Goal: Go to known website: Access a specific website the user already knows

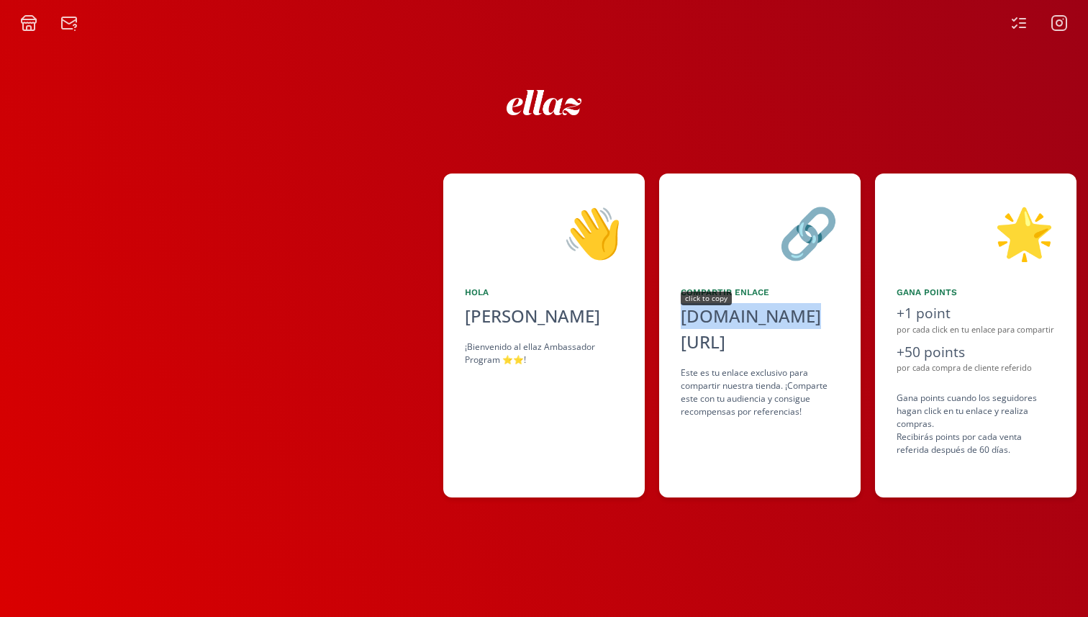
click at [736, 312] on div "[DOMAIN_NAME][URL]" at bounding box center [760, 329] width 158 height 52
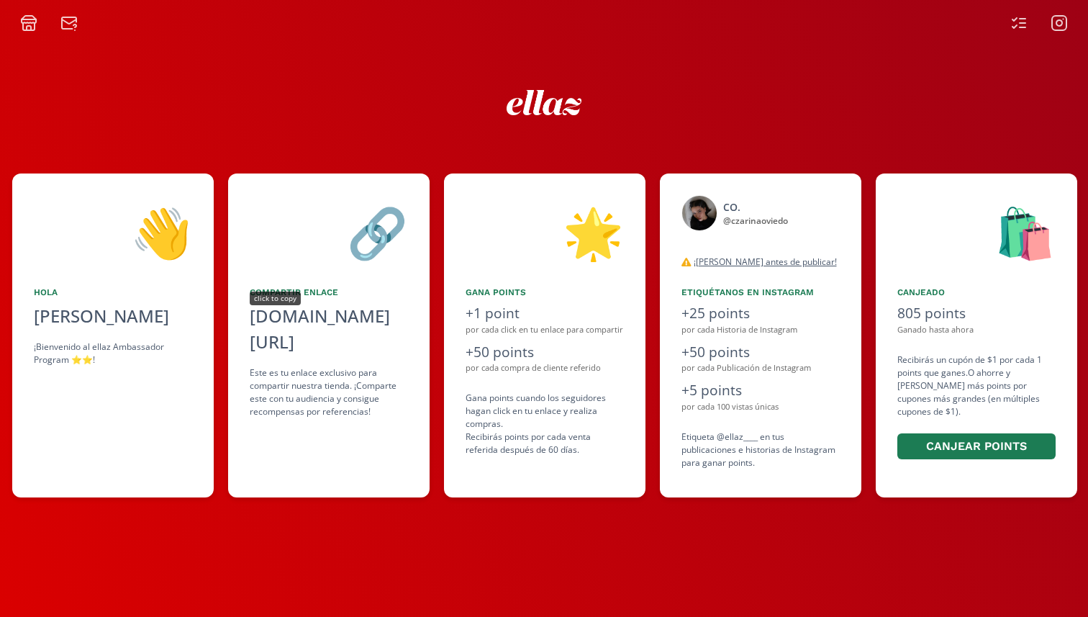
scroll to position [0, 432]
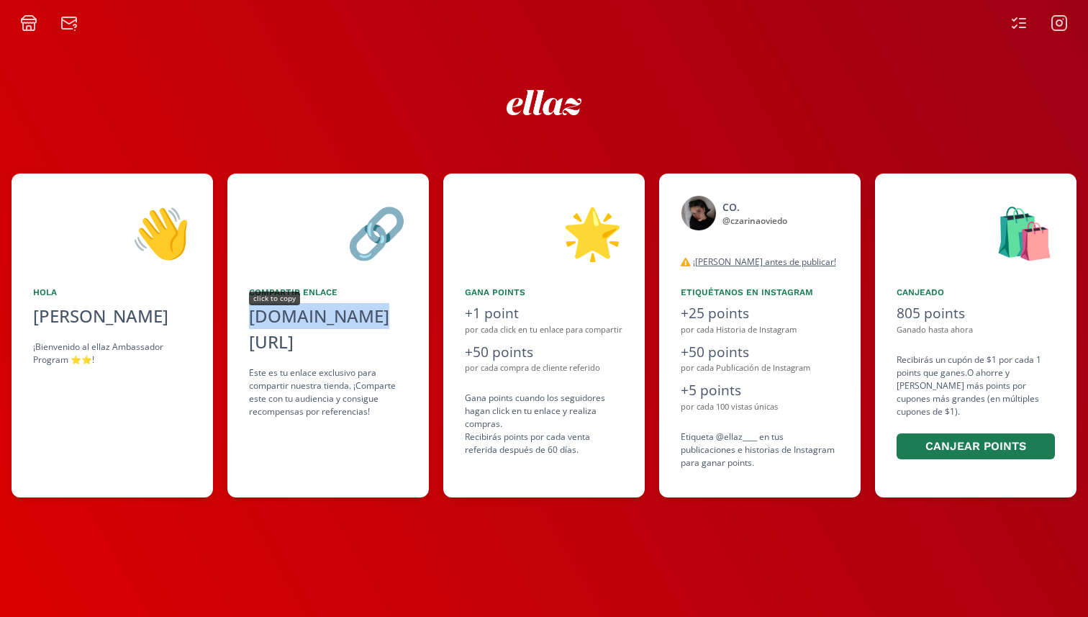
click at [349, 312] on div "[DOMAIN_NAME][URL]" at bounding box center [328, 329] width 158 height 52
click at [323, 312] on div "[DOMAIN_NAME][URL]" at bounding box center [328, 329] width 158 height 52
click at [322, 312] on div "[DOMAIN_NAME][URL]" at bounding box center [328, 329] width 158 height 52
